Goal: Use online tool/utility: Utilize a website feature to perform a specific function

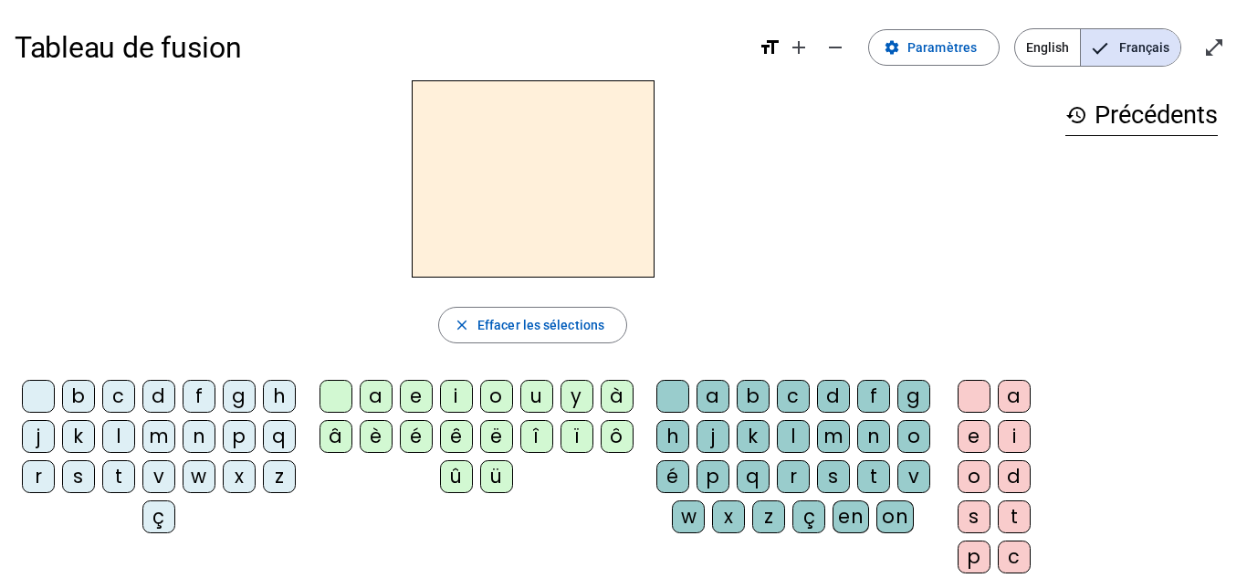
click at [215, 402] on div "f" at bounding box center [199, 396] width 33 height 33
click at [467, 404] on div "i" at bounding box center [456, 396] width 33 height 33
click at [809, 441] on div "l" at bounding box center [793, 436] width 33 height 33
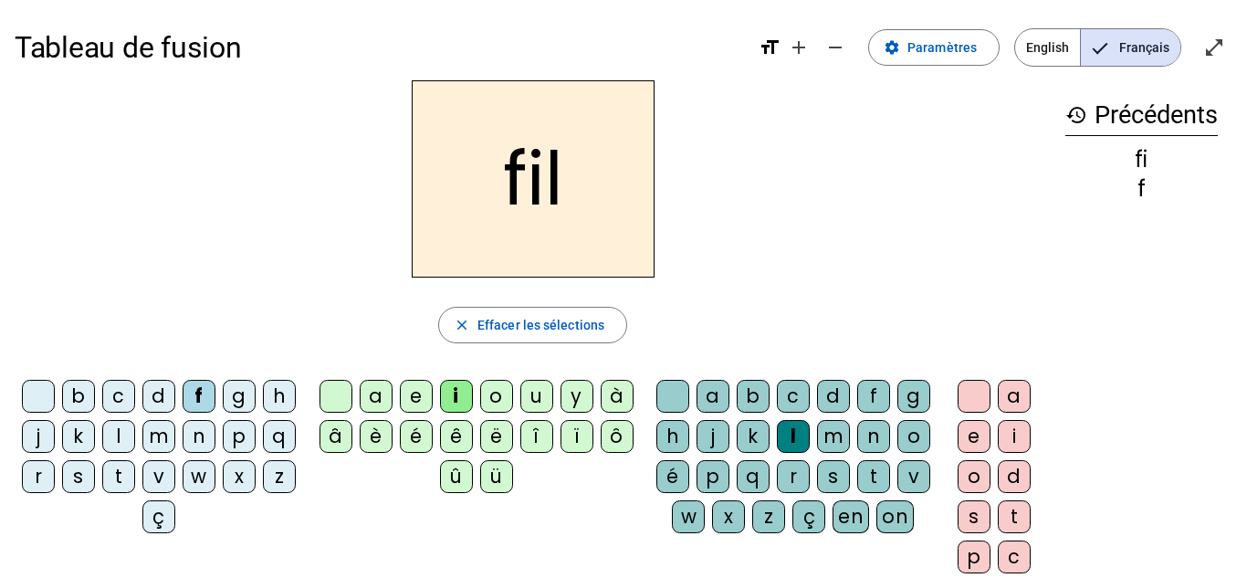
click at [175, 429] on div "m" at bounding box center [158, 436] width 33 height 33
click at [375, 402] on div "a" at bounding box center [376, 396] width 33 height 33
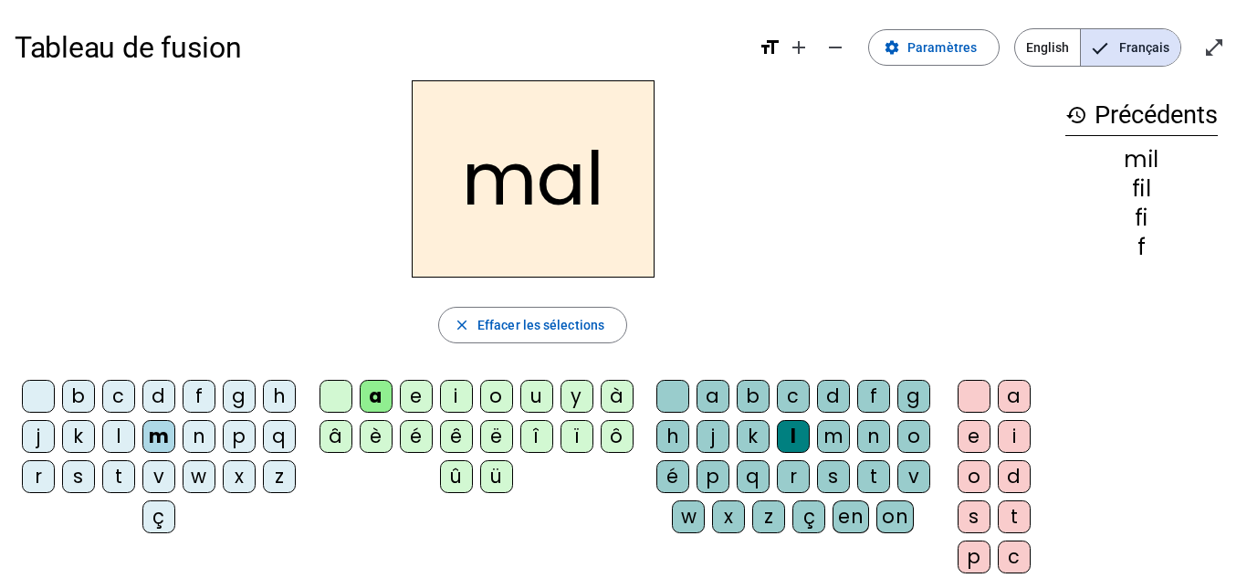
click at [175, 475] on div "v" at bounding box center [158, 476] width 33 height 33
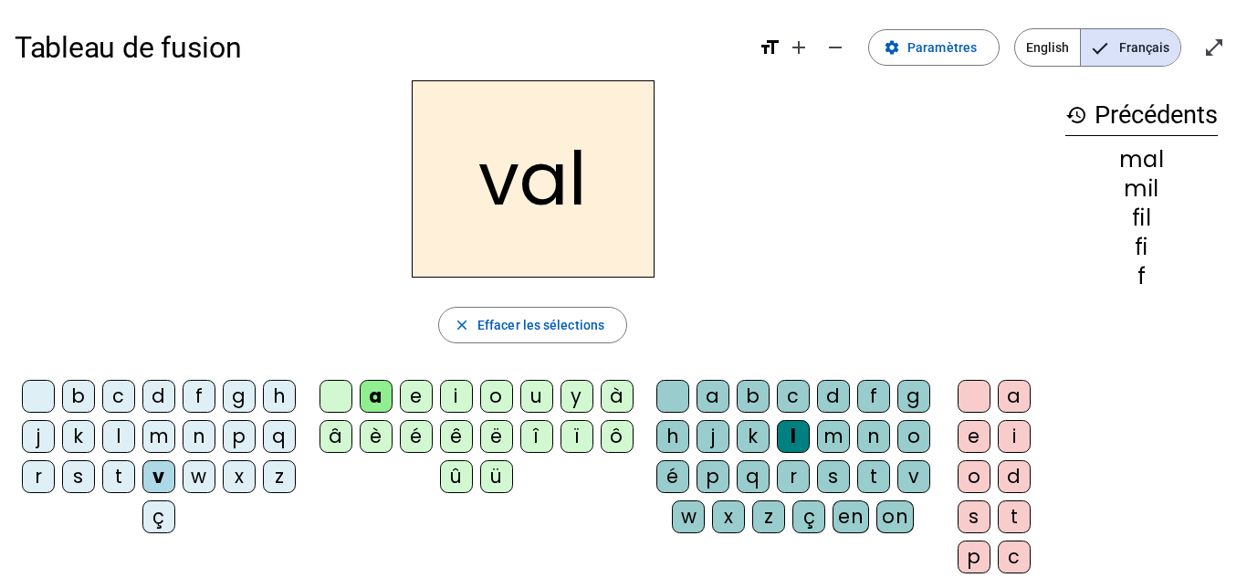
click at [687, 401] on div at bounding box center [672, 396] width 33 height 33
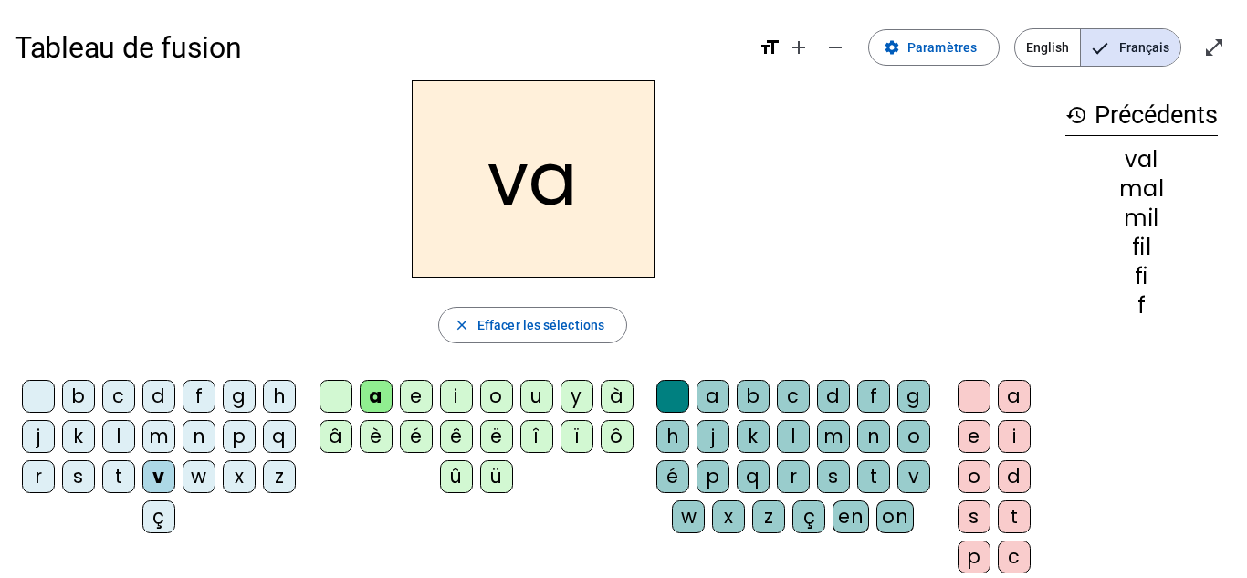
click at [175, 430] on div "m" at bounding box center [158, 436] width 33 height 33
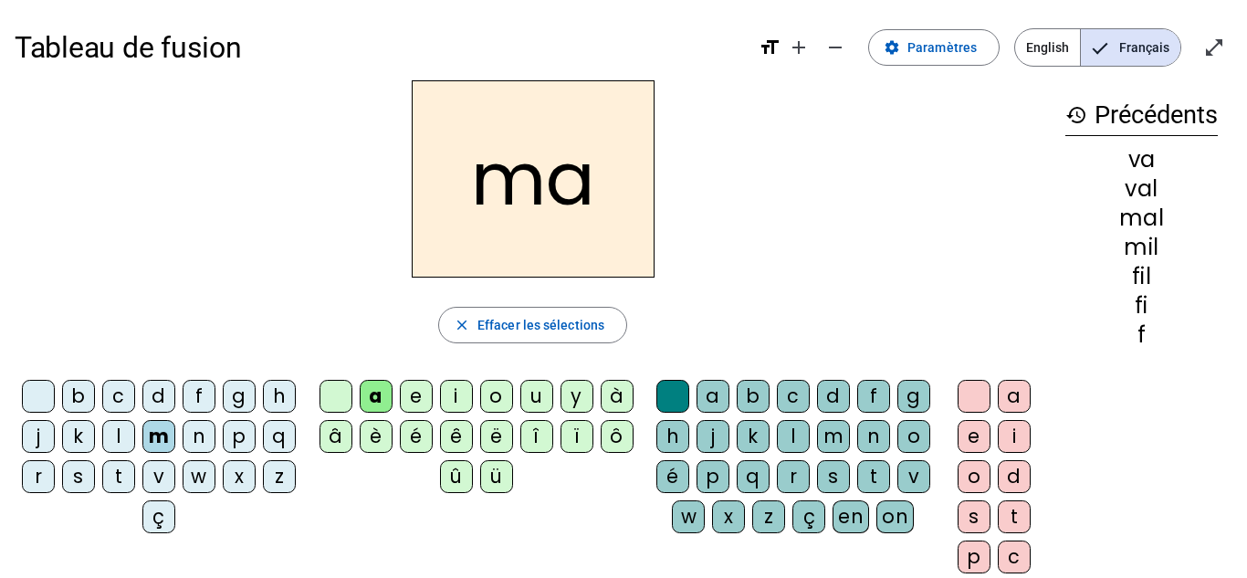
click at [135, 481] on div "t" at bounding box center [118, 476] width 33 height 33
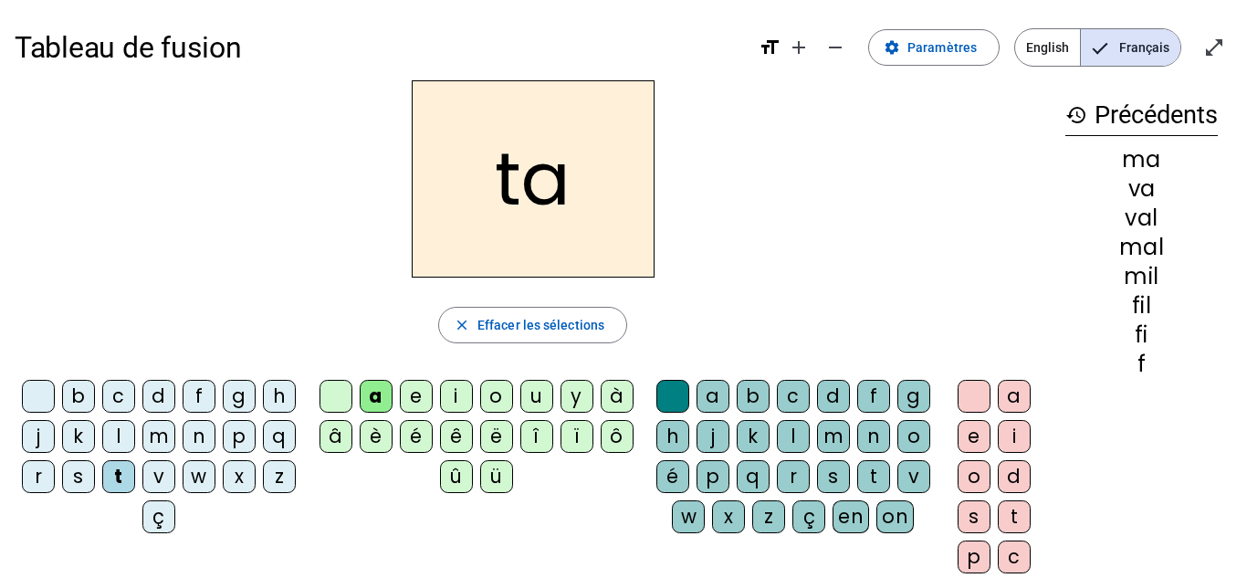
click at [95, 485] on div "s" at bounding box center [78, 476] width 33 height 33
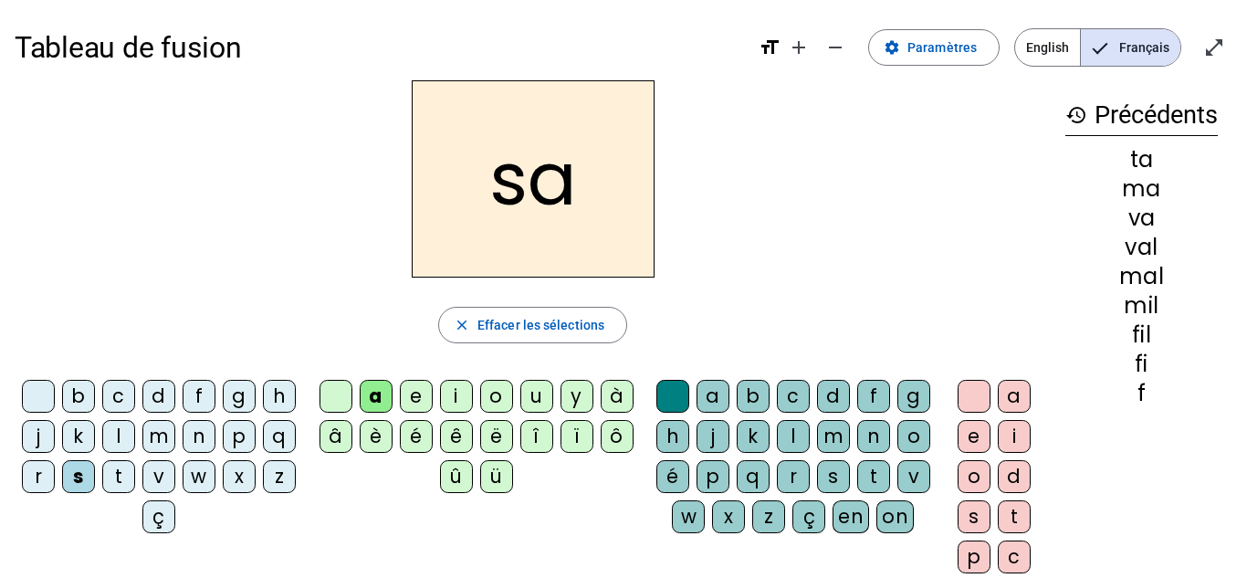
click at [808, 402] on div "c" at bounding box center [793, 396] width 33 height 33
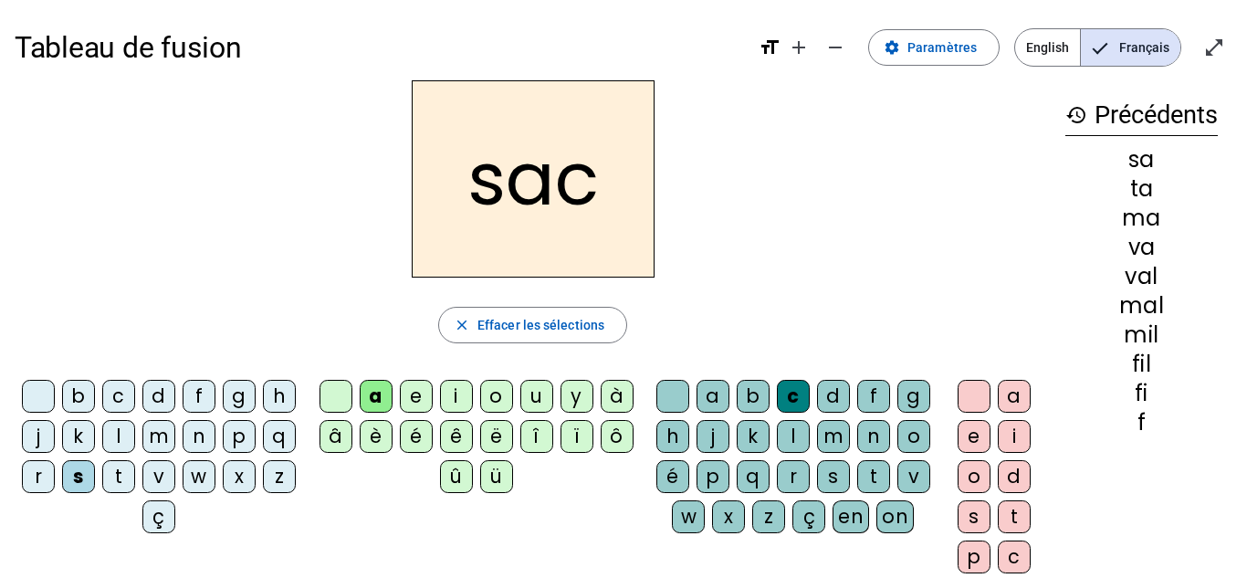
click at [135, 432] on div "l" at bounding box center [118, 436] width 33 height 33
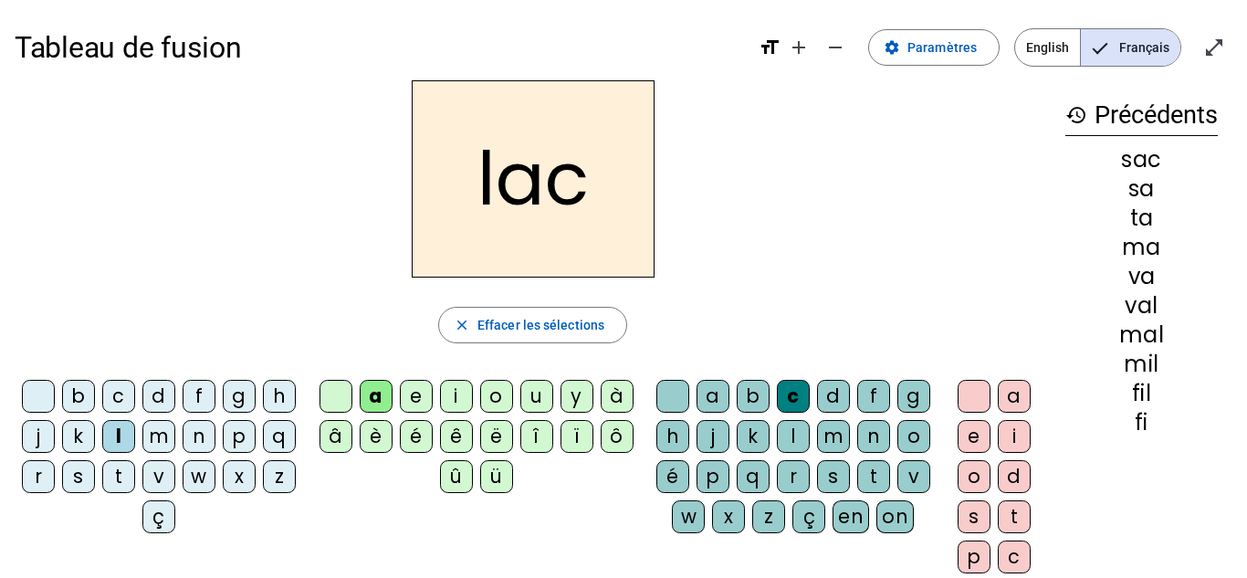
click at [135, 475] on div "t" at bounding box center [118, 476] width 33 height 33
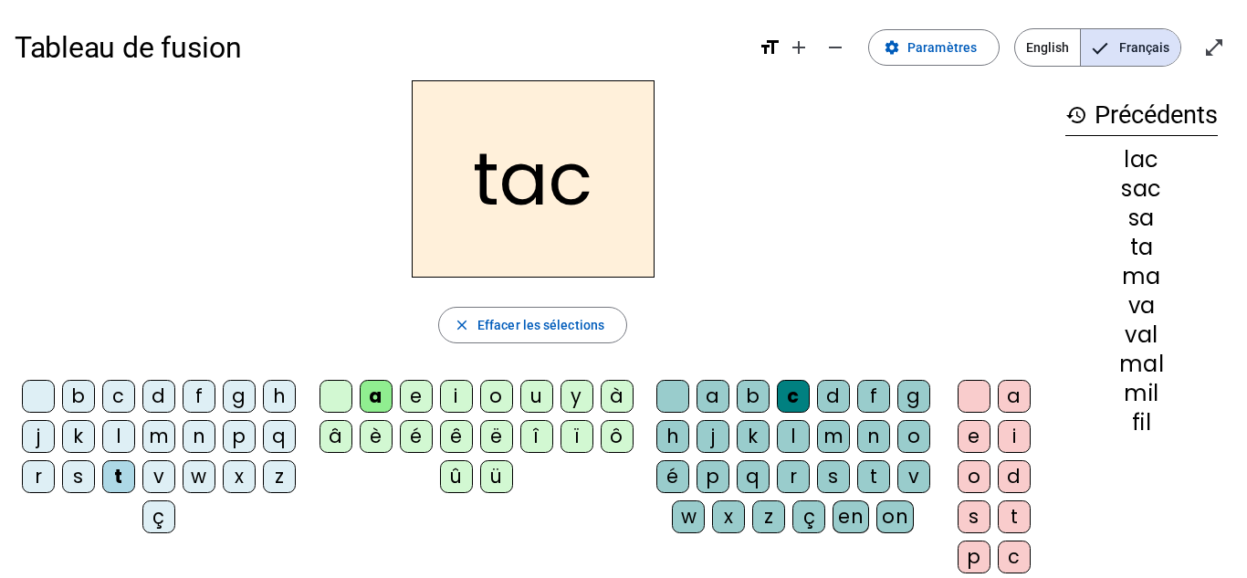
click at [455, 394] on div "i" at bounding box center [456, 396] width 33 height 33
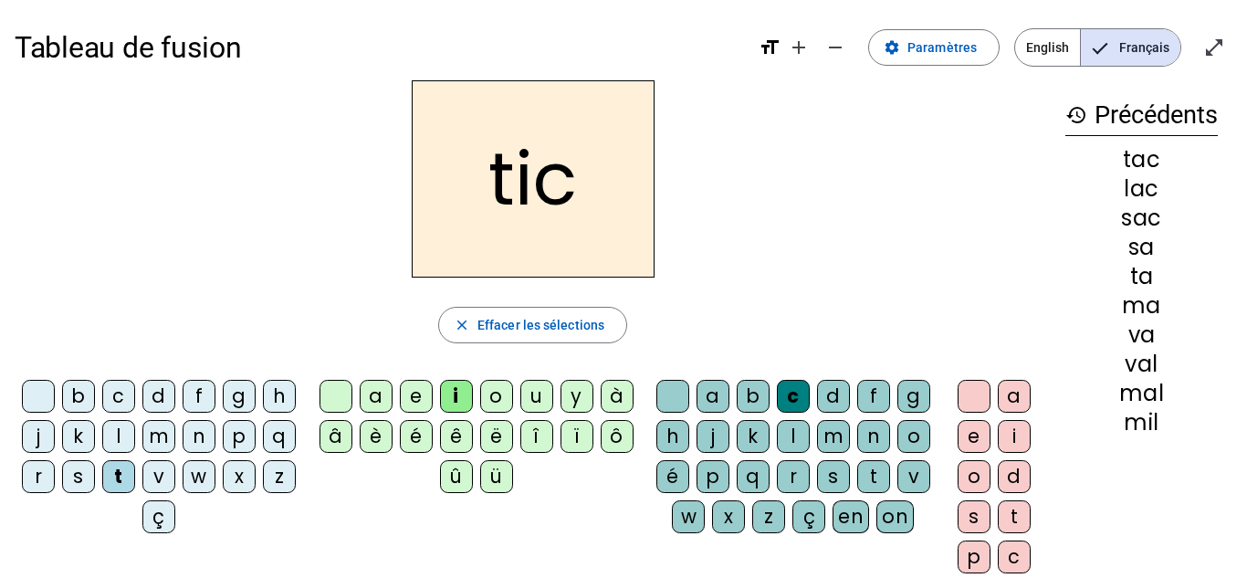
click at [223, 453] on div "p" at bounding box center [239, 436] width 33 height 33
